Goal: Entertainment & Leisure: Consume media (video, audio)

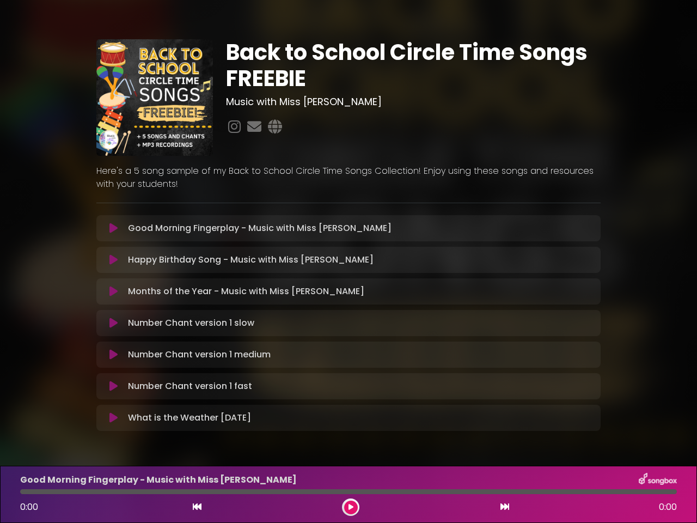
click at [113, 228] on icon at bounding box center [113, 228] width 8 height 11
click at [113, 260] on icon at bounding box center [113, 259] width 8 height 11
click at [113, 291] on icon at bounding box center [113, 291] width 8 height 11
click at [113, 323] on icon at bounding box center [113, 323] width 8 height 11
click at [113, 355] on icon at bounding box center [113, 354] width 8 height 11
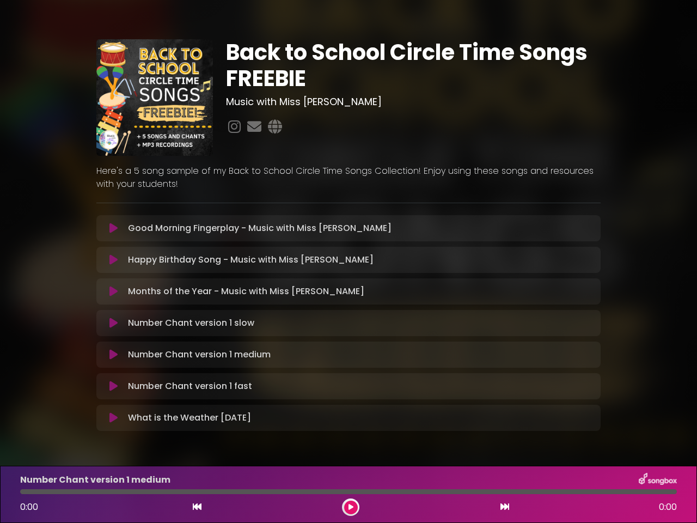
click at [113, 386] on icon at bounding box center [113, 386] width 8 height 11
click at [113, 418] on icon at bounding box center [113, 417] width 8 height 11
click at [197, 507] on icon at bounding box center [197, 506] width 9 height 9
click at [351, 507] on icon at bounding box center [351, 507] width 5 height 7
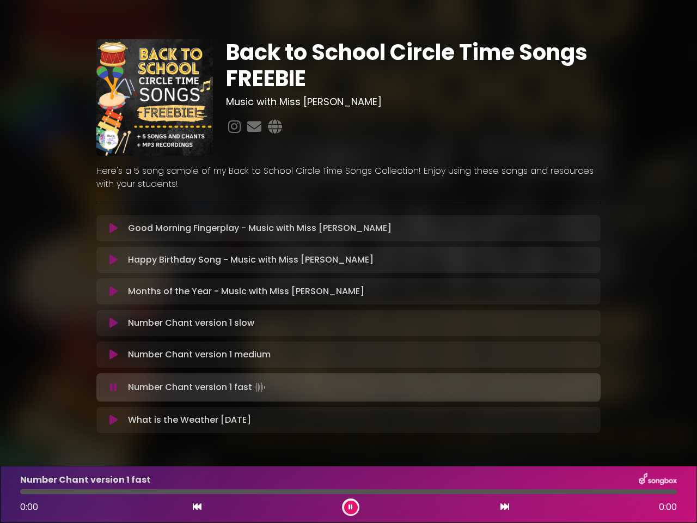
click at [505, 507] on icon at bounding box center [505, 506] width 9 height 9
